Goal: Task Accomplishment & Management: Manage account settings

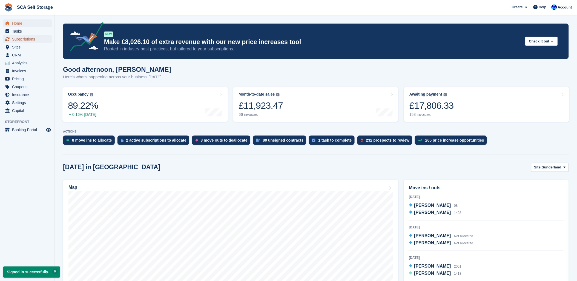
click at [33, 37] on span "Subscriptions" at bounding box center [28, 39] width 33 height 8
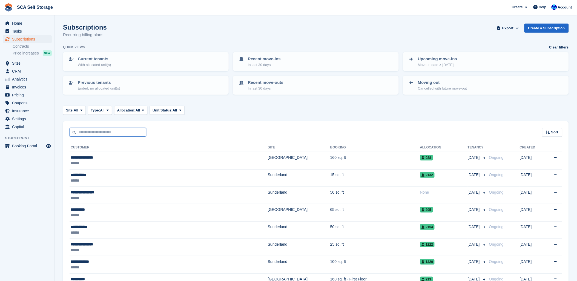
click at [94, 133] on input "text" at bounding box center [108, 132] width 77 height 9
type input "*****"
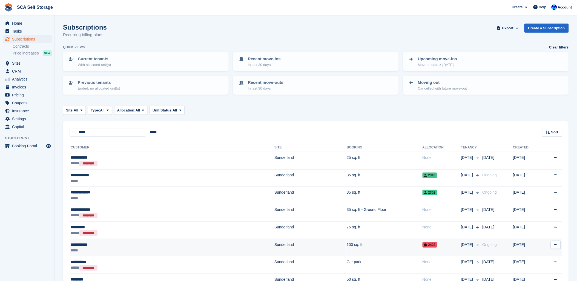
click at [346, 242] on td "100 sq. ft" at bounding box center [384, 247] width 76 height 17
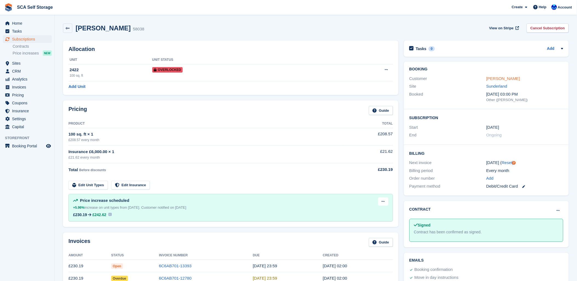
click at [489, 79] on link "Peter Lazell" at bounding box center [503, 78] width 34 height 5
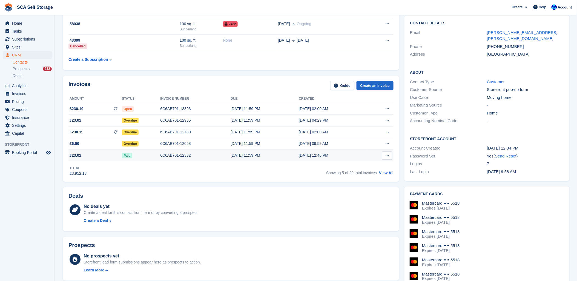
scroll to position [61, 0]
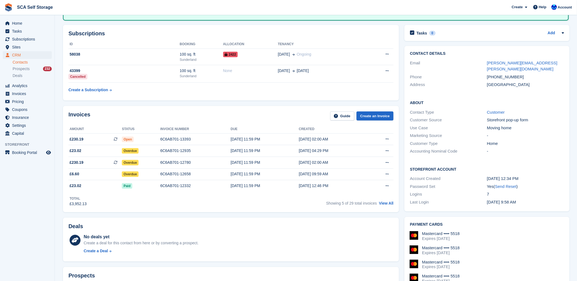
click at [280, 216] on div "Deals No deals yet Create a deal for this contact from here or by converting a …" at bounding box center [230, 240] width 341 height 50
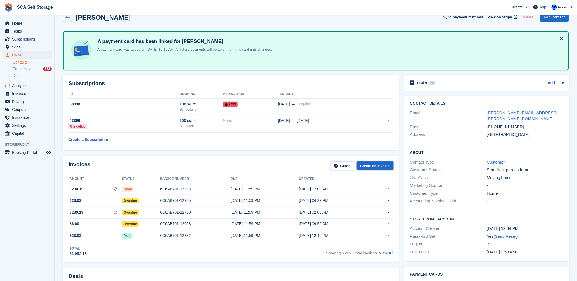
scroll to position [0, 0]
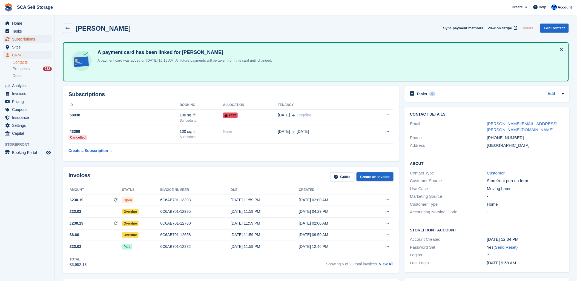
click at [33, 37] on span "Subscriptions" at bounding box center [28, 39] width 33 height 8
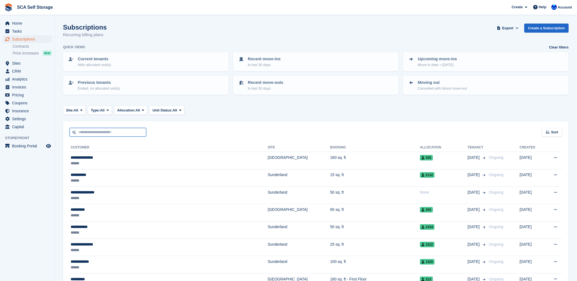
drag, startPoint x: 114, startPoint y: 132, endPoint x: 193, endPoint y: 124, distance: 80.1
click at [116, 132] on input "text" at bounding box center [108, 132] width 77 height 9
click at [224, 123] on div "Sort Sort by Customer name Date created Move in date Move out date Created (old…" at bounding box center [315, 129] width 505 height 16
click at [24, 37] on span "Subscriptions" at bounding box center [28, 39] width 33 height 8
click at [22, 66] on span "Sites" at bounding box center [28, 63] width 33 height 8
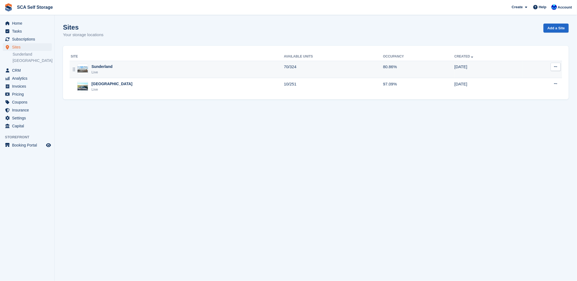
click at [87, 72] on img at bounding box center [82, 69] width 10 height 6
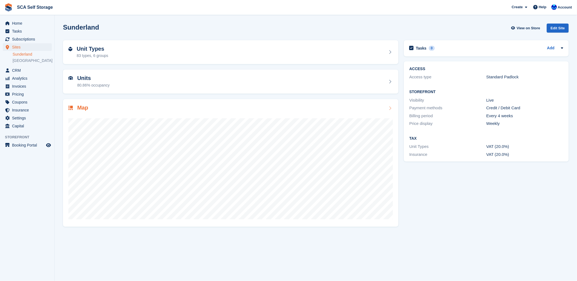
click at [103, 117] on div at bounding box center [230, 166] width 324 height 109
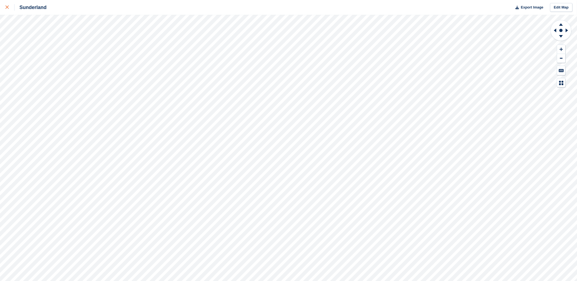
click at [8, 5] on div at bounding box center [9, 7] width 9 height 7
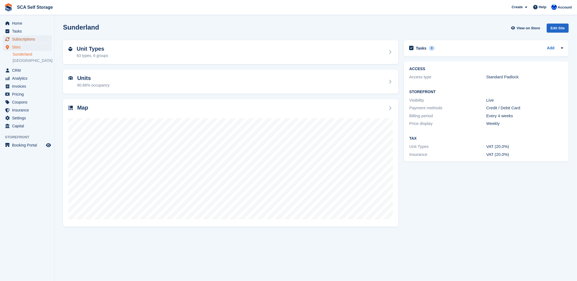
click at [22, 37] on span "Subscriptions" at bounding box center [28, 39] width 33 height 8
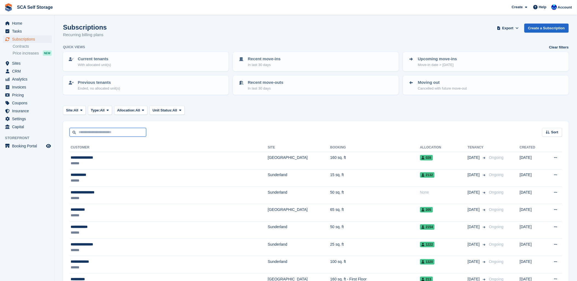
click at [106, 130] on input "text" at bounding box center [108, 132] width 77 height 9
click at [119, 126] on div "Sort Sort by Customer name Date created Move in date Move out date Created (old…" at bounding box center [315, 129] width 505 height 16
click at [557, 9] on div at bounding box center [553, 7] width 5 height 7
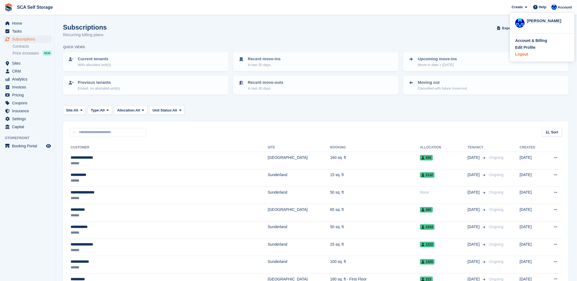
click at [529, 54] on div "Logout" at bounding box center [542, 54] width 54 height 6
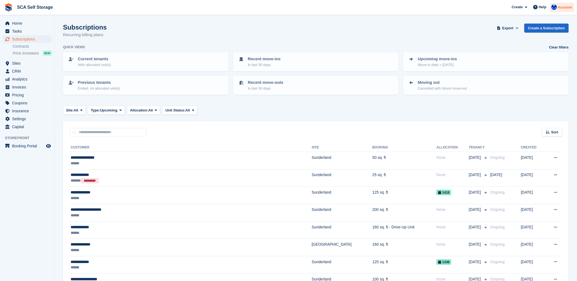
click at [562, 7] on span "Account" at bounding box center [564, 7] width 14 height 5
click at [517, 56] on div "Logout" at bounding box center [521, 54] width 13 height 6
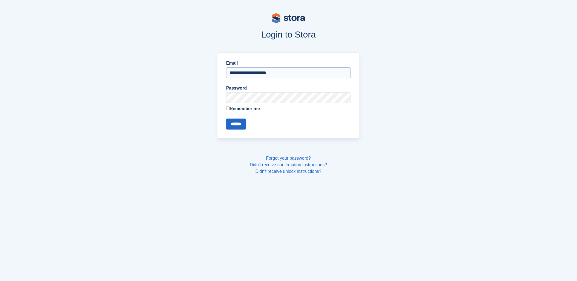
click at [241, 71] on input "**********" at bounding box center [288, 72] width 125 height 11
type input "**********"
click at [231, 122] on input "******" at bounding box center [236, 123] width 20 height 11
